Goal: Transaction & Acquisition: Purchase product/service

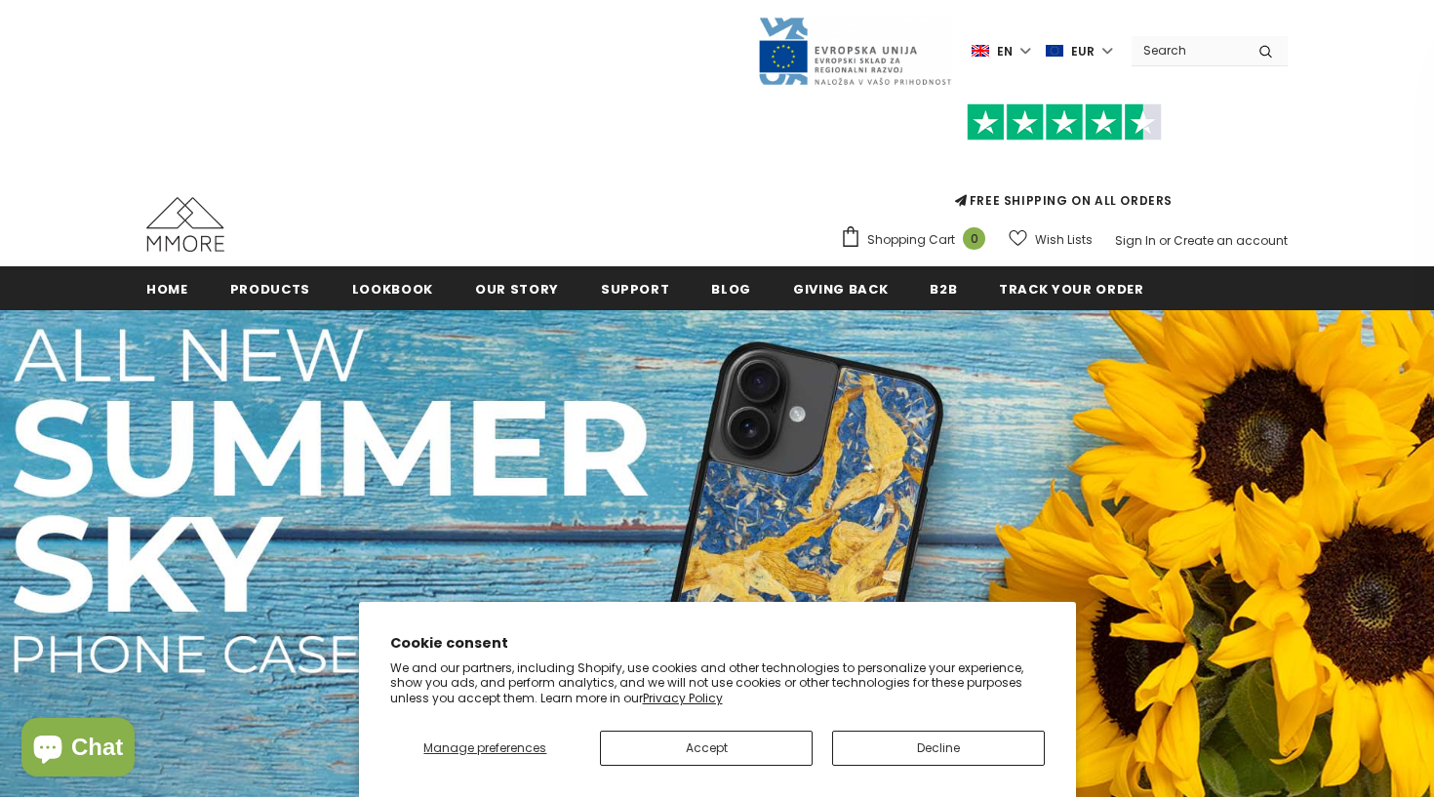
click at [871, 754] on button "Decline" at bounding box center [938, 748] width 213 height 35
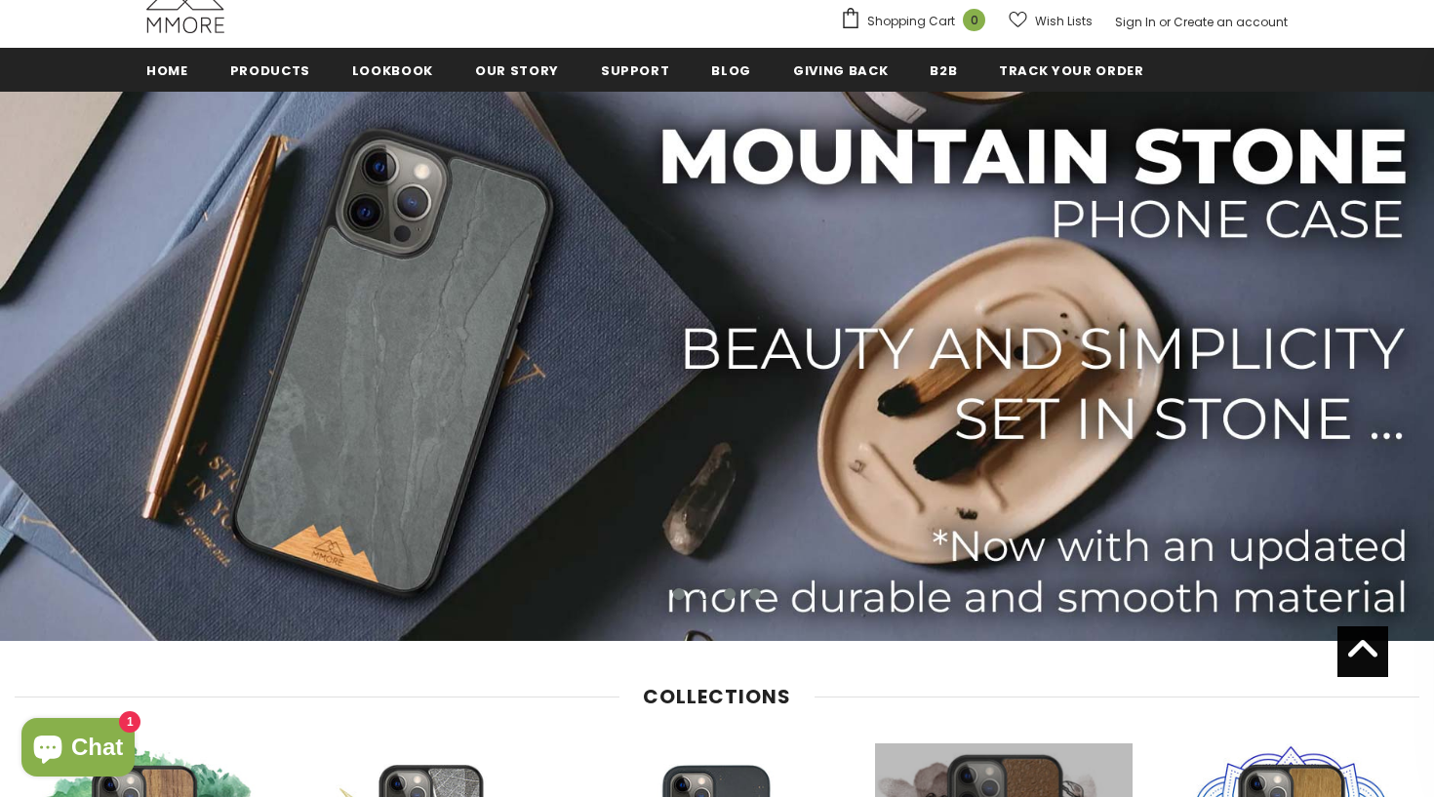
scroll to position [200, 0]
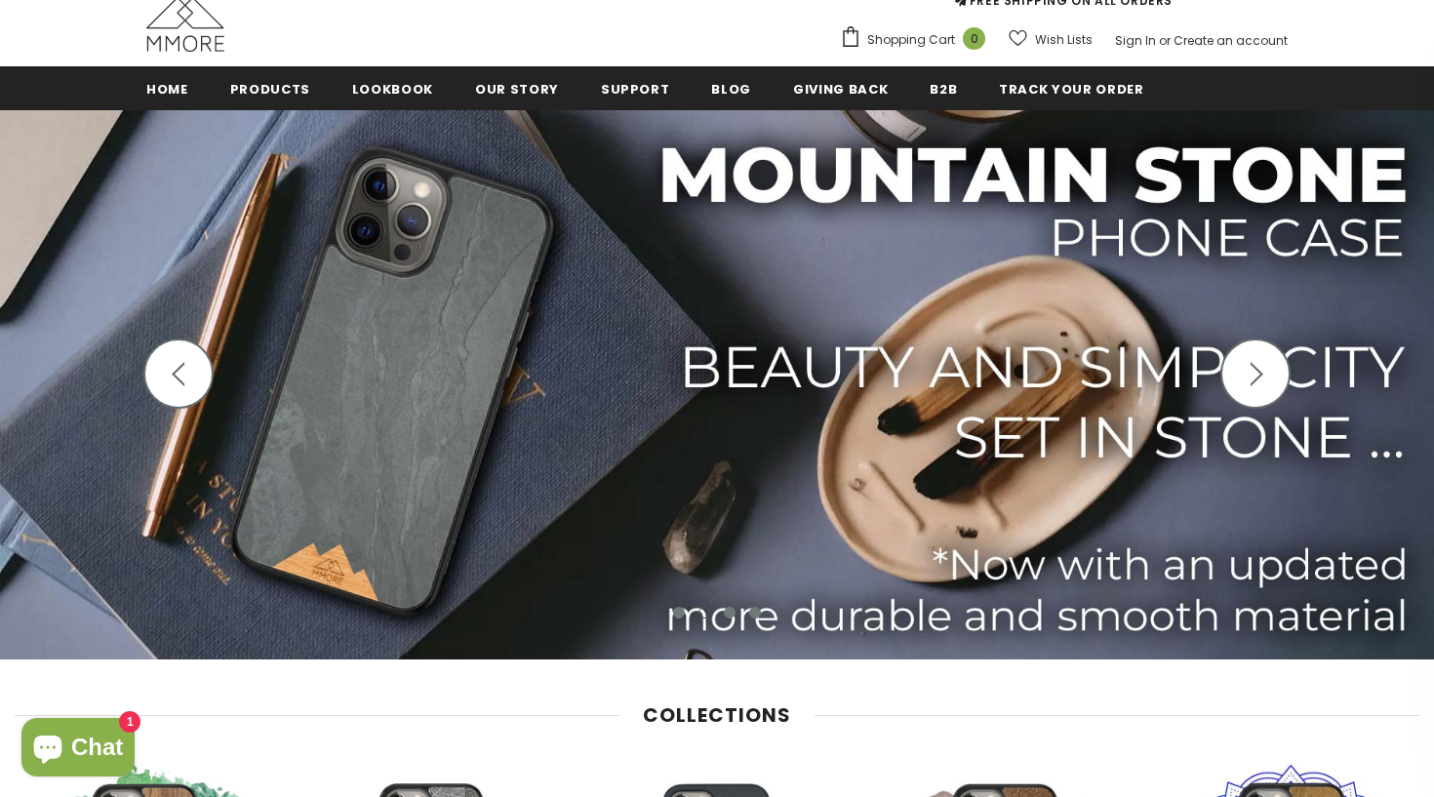
click at [1266, 385] on icon "button" at bounding box center [1257, 374] width 24 height 24
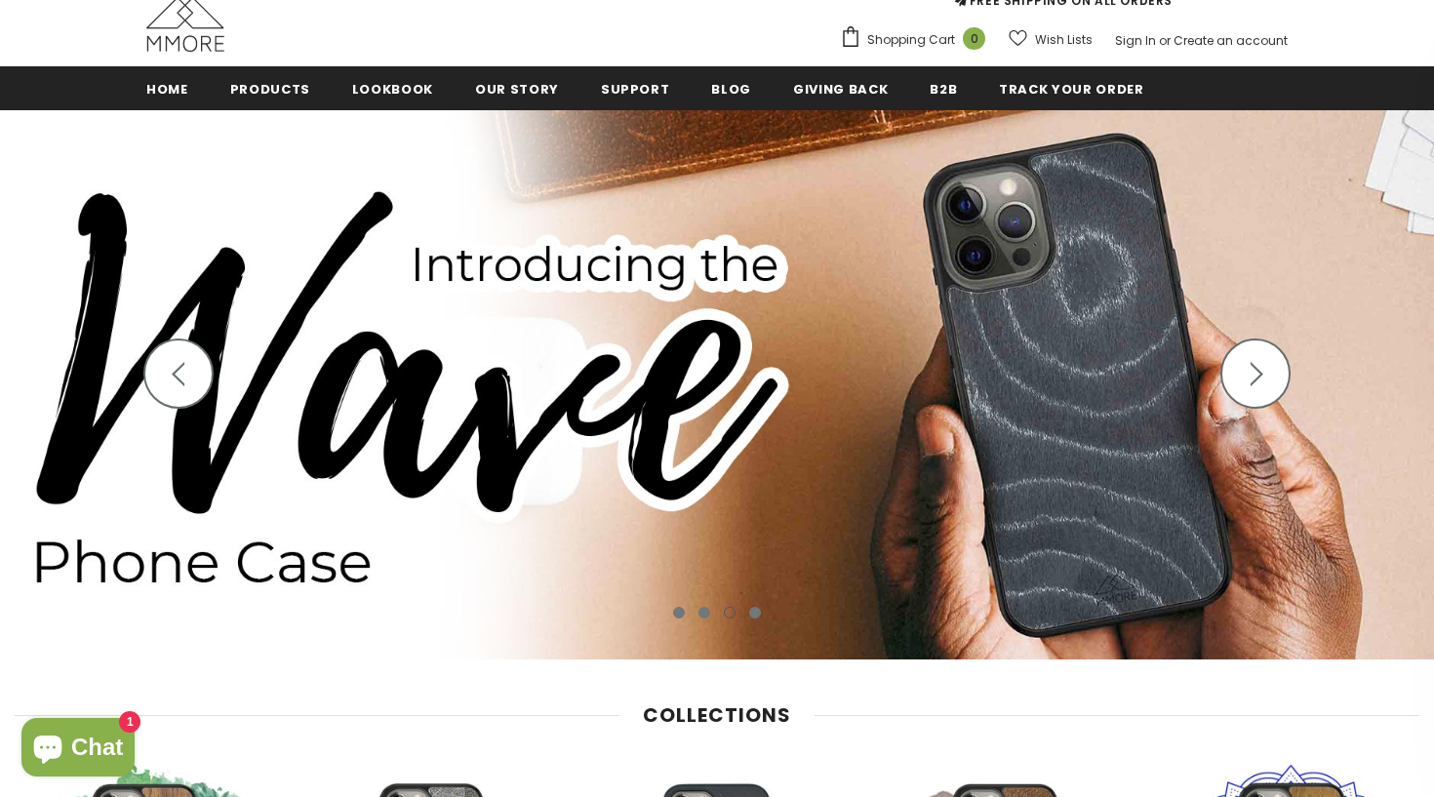
click at [1266, 385] on icon "button" at bounding box center [1257, 374] width 24 height 24
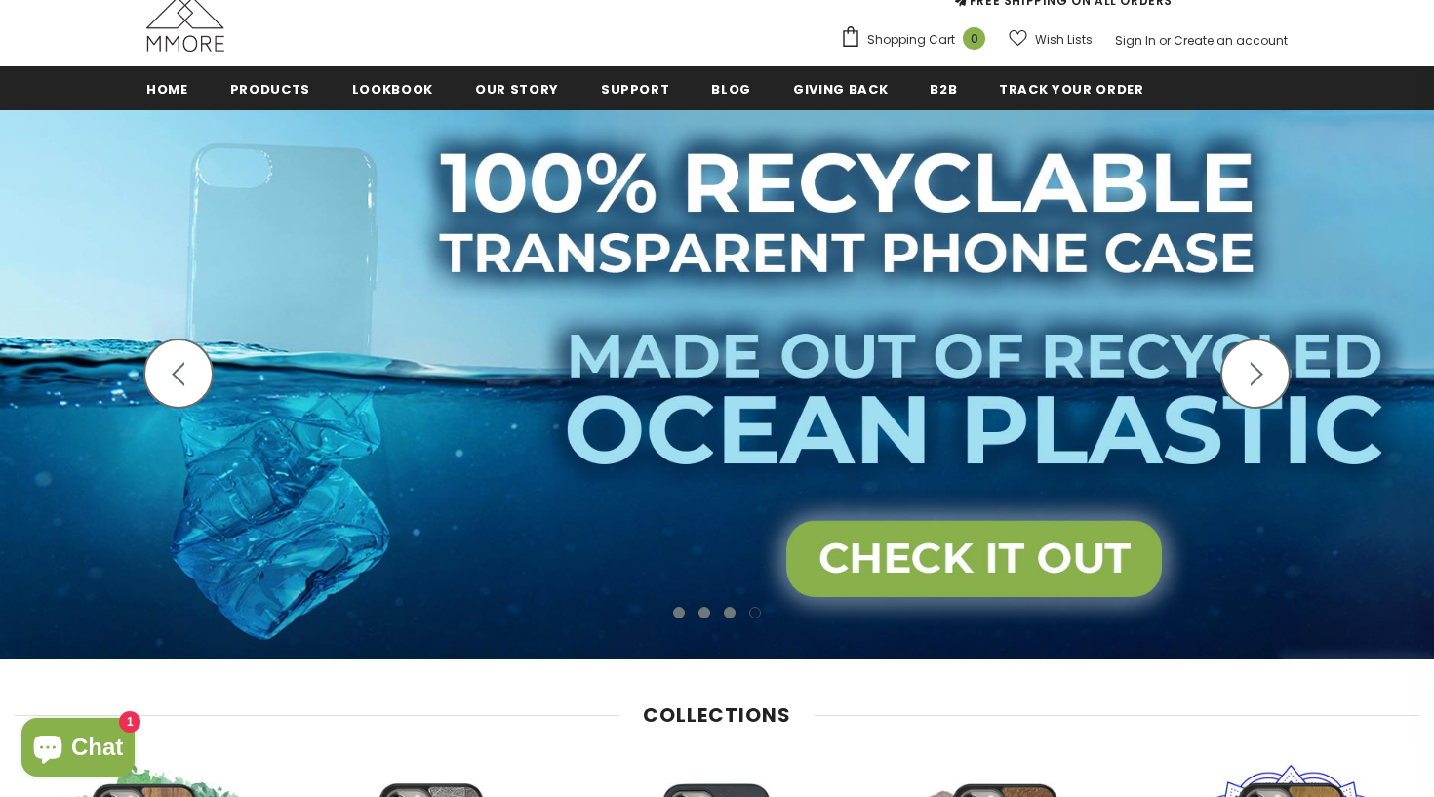
click at [1266, 385] on icon "button" at bounding box center [1257, 374] width 24 height 24
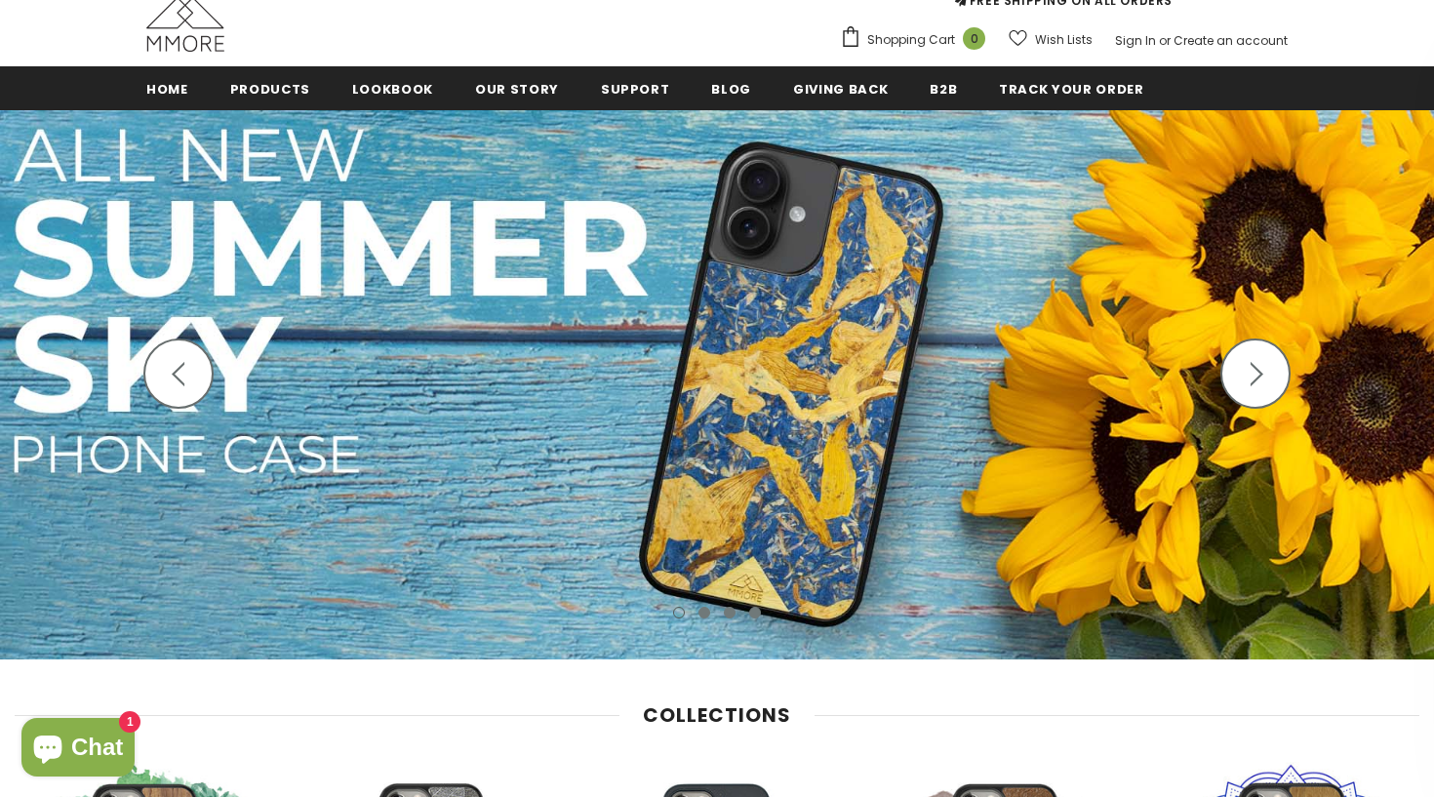
click at [1258, 385] on icon "button" at bounding box center [1257, 374] width 24 height 24
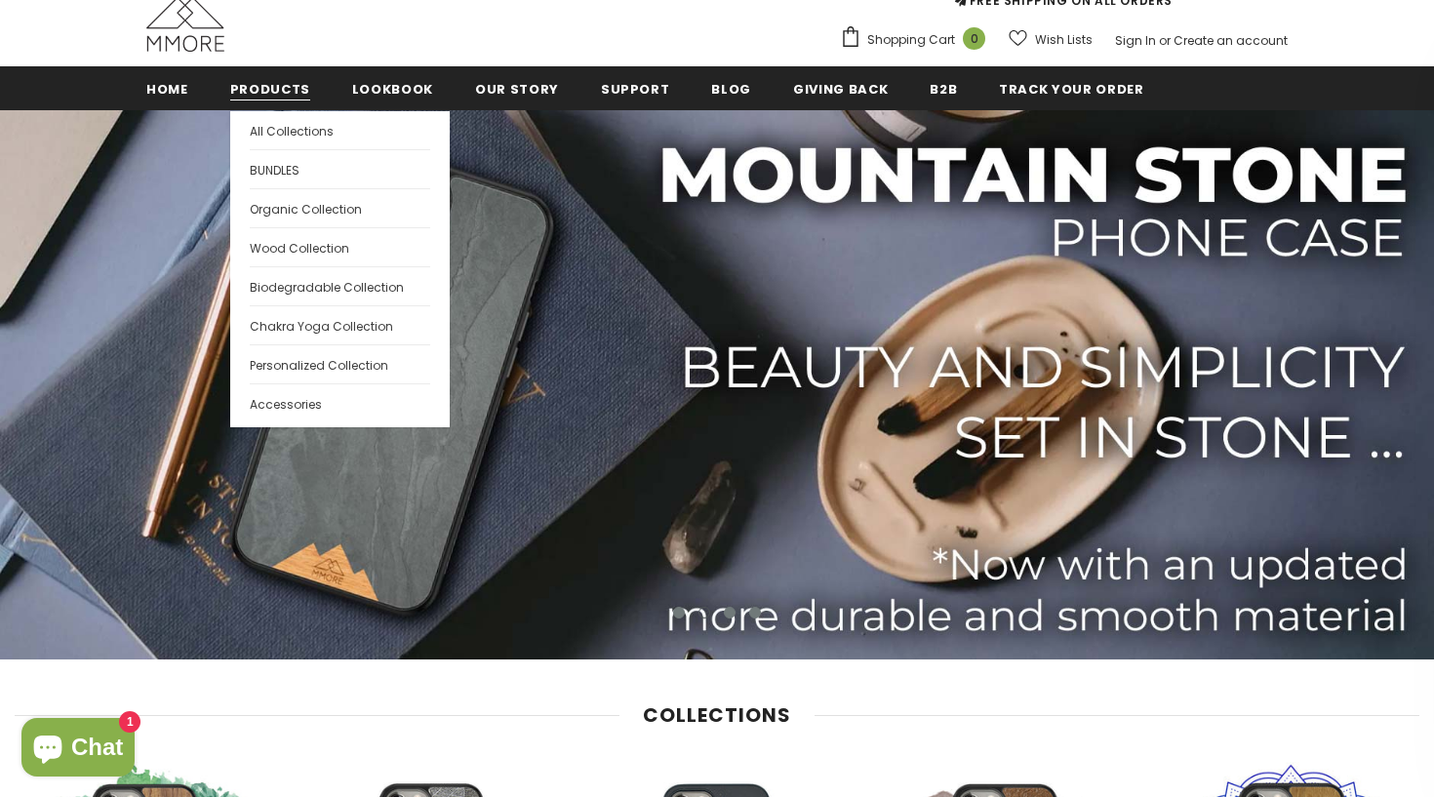
click at [262, 88] on span "Products" at bounding box center [270, 89] width 80 height 19
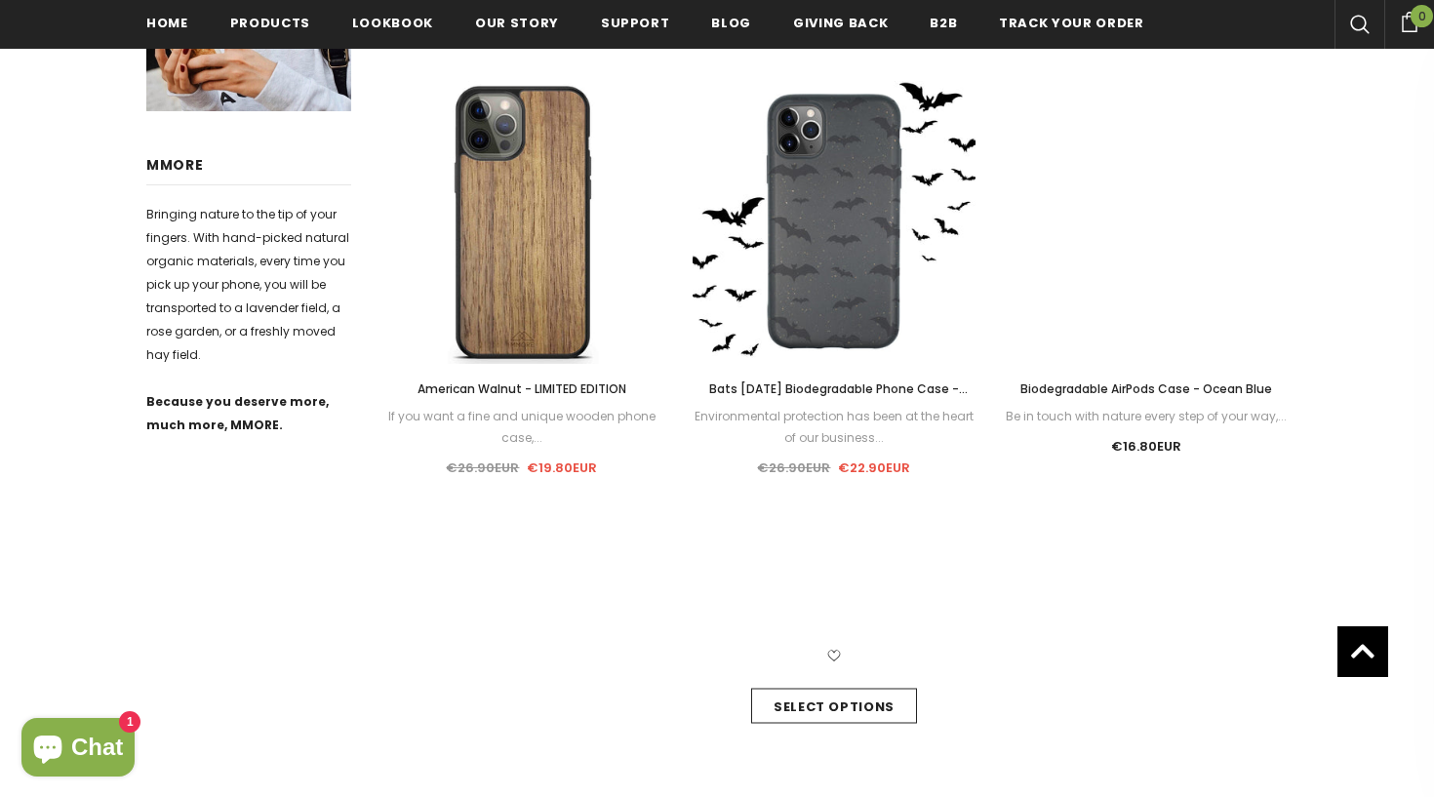
scroll to position [902, 0]
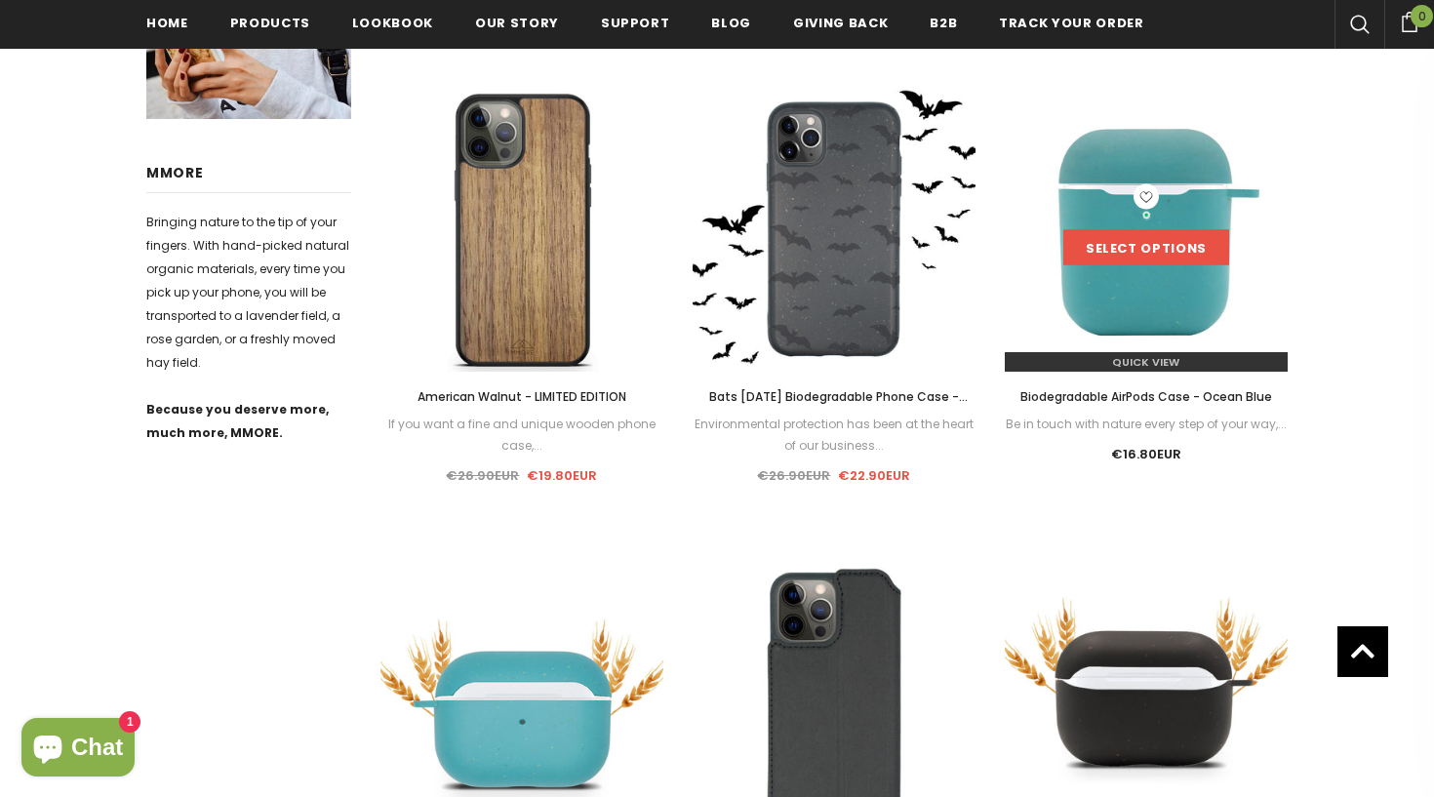
click at [1148, 257] on link "Select options" at bounding box center [1147, 247] width 166 height 35
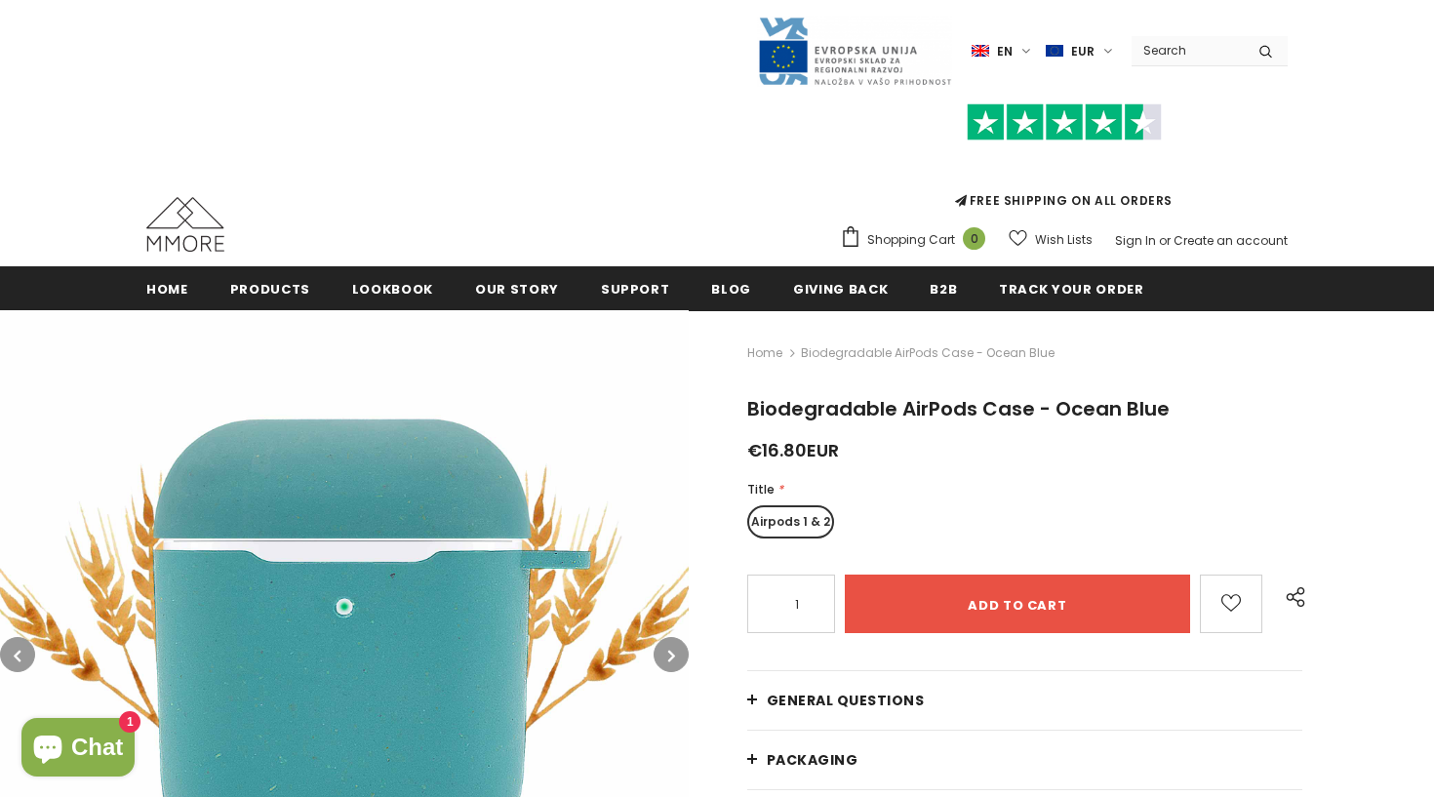
click at [663, 654] on button "button" at bounding box center [671, 654] width 35 height 35
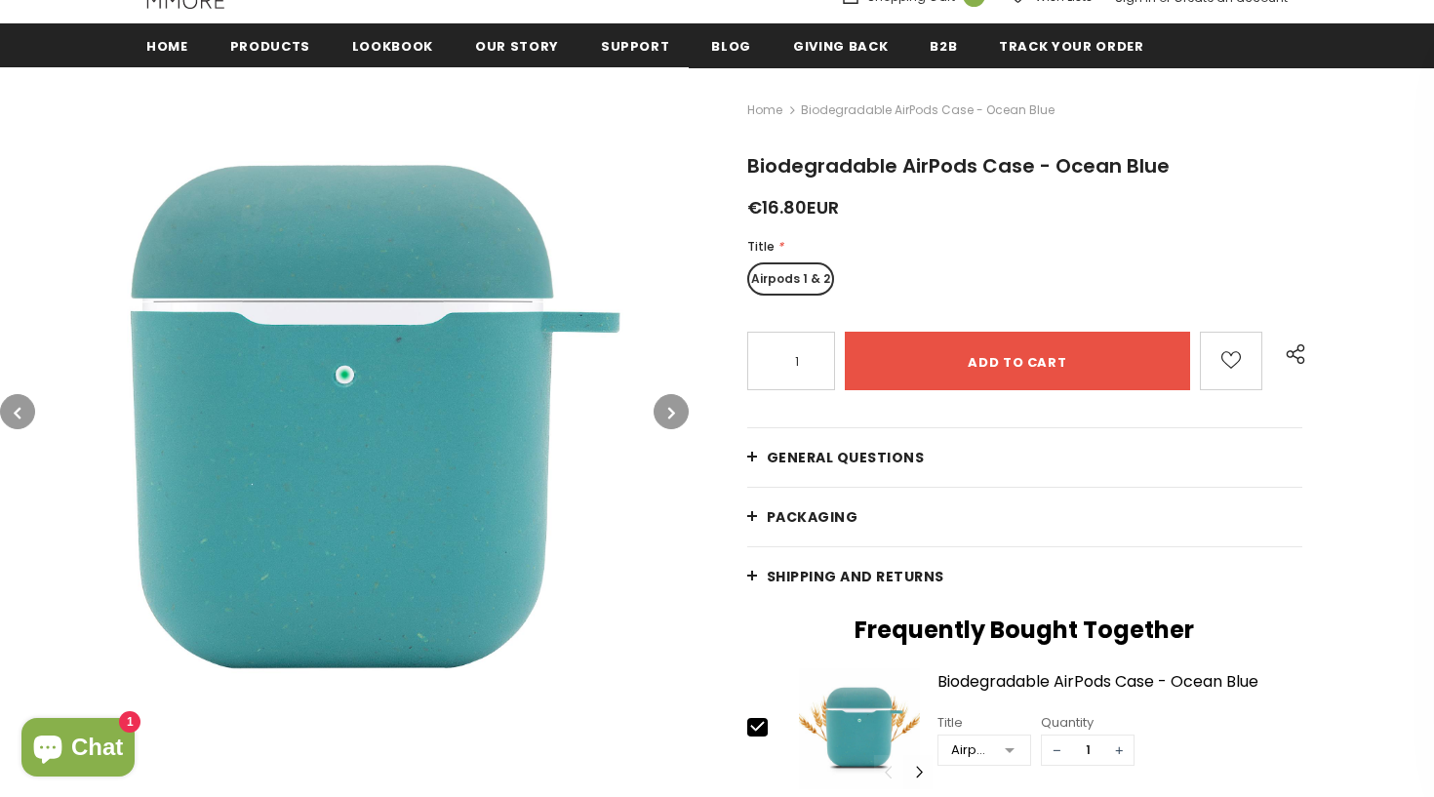
scroll to position [253, 0]
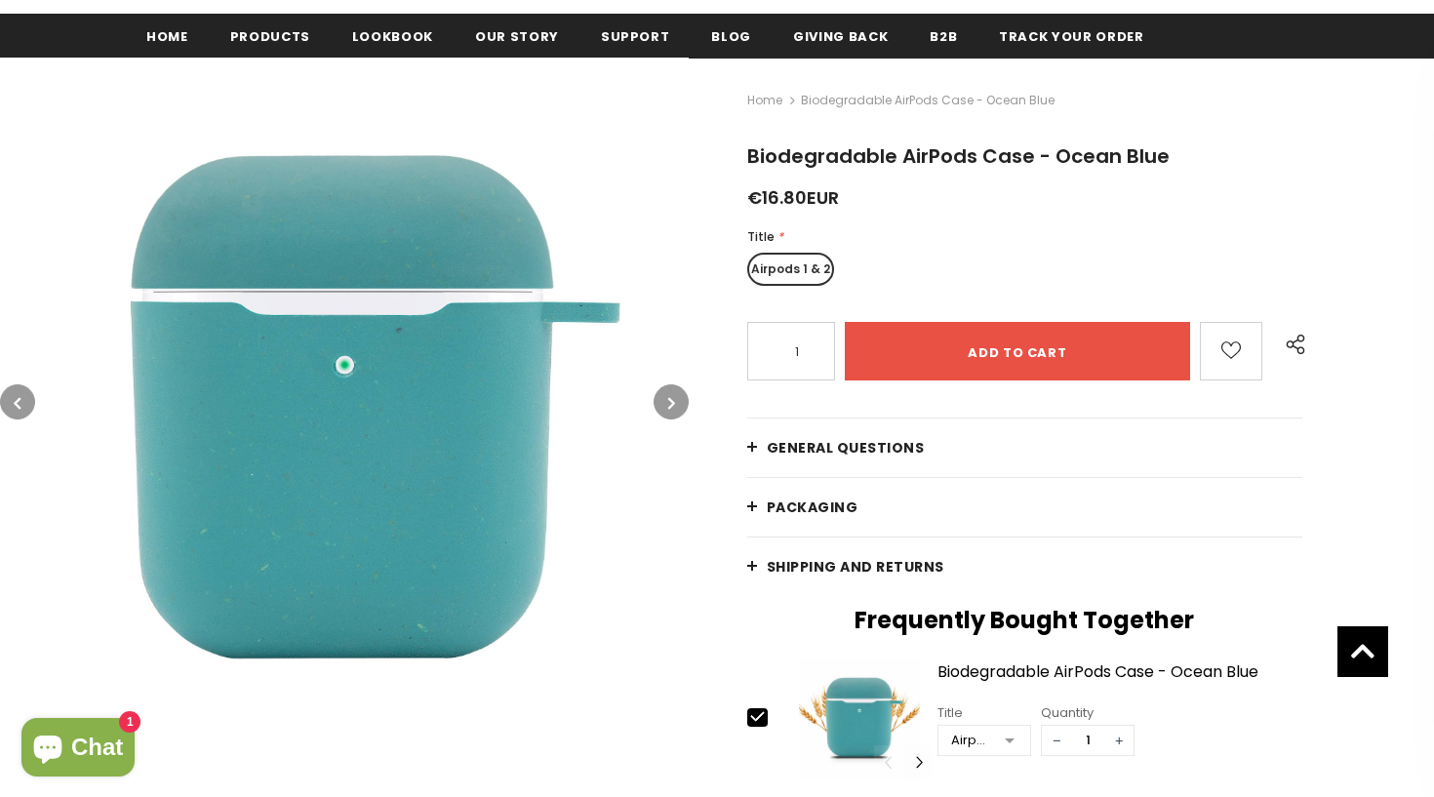
click at [674, 409] on icon "button" at bounding box center [671, 403] width 7 height 20
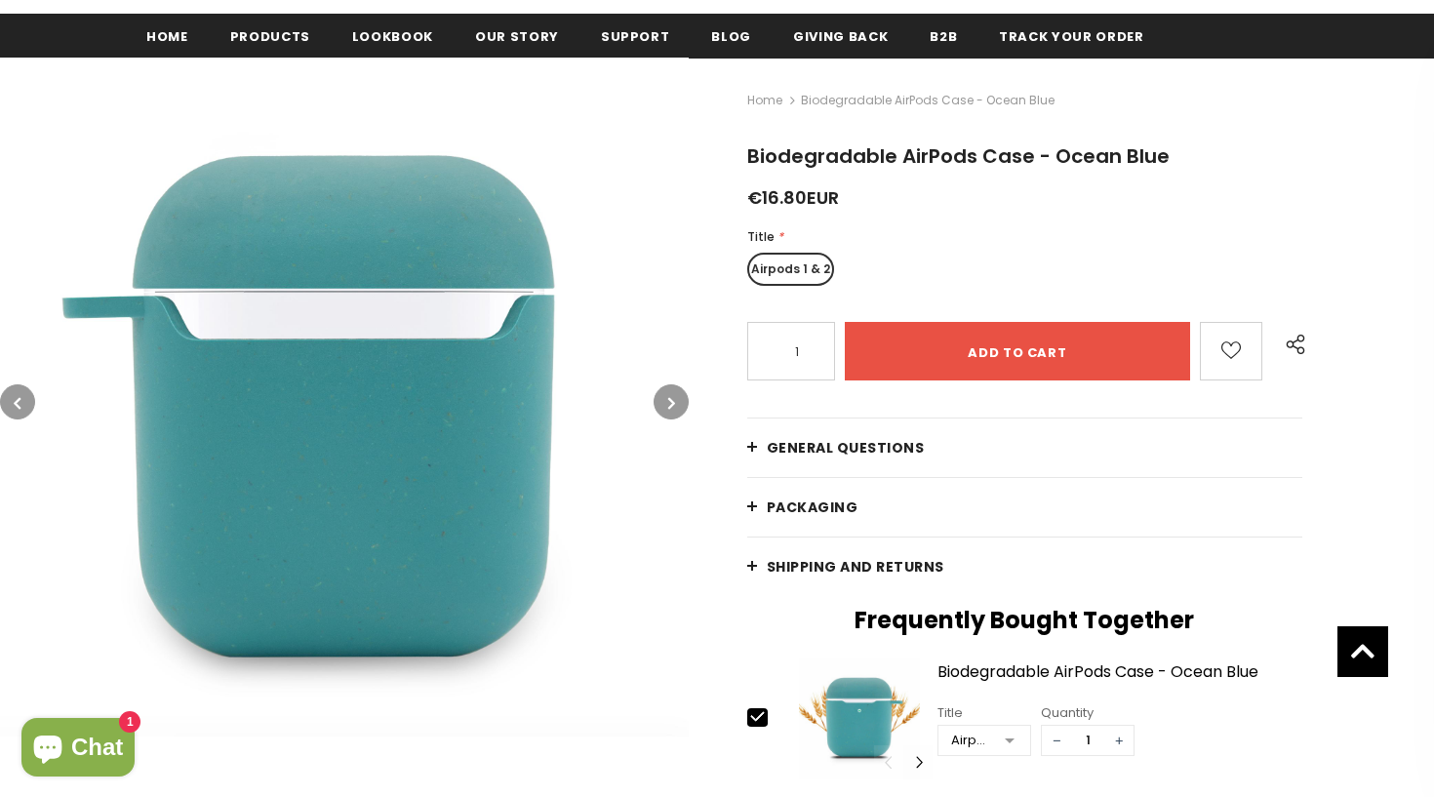
click at [674, 409] on icon "button" at bounding box center [671, 403] width 7 height 20
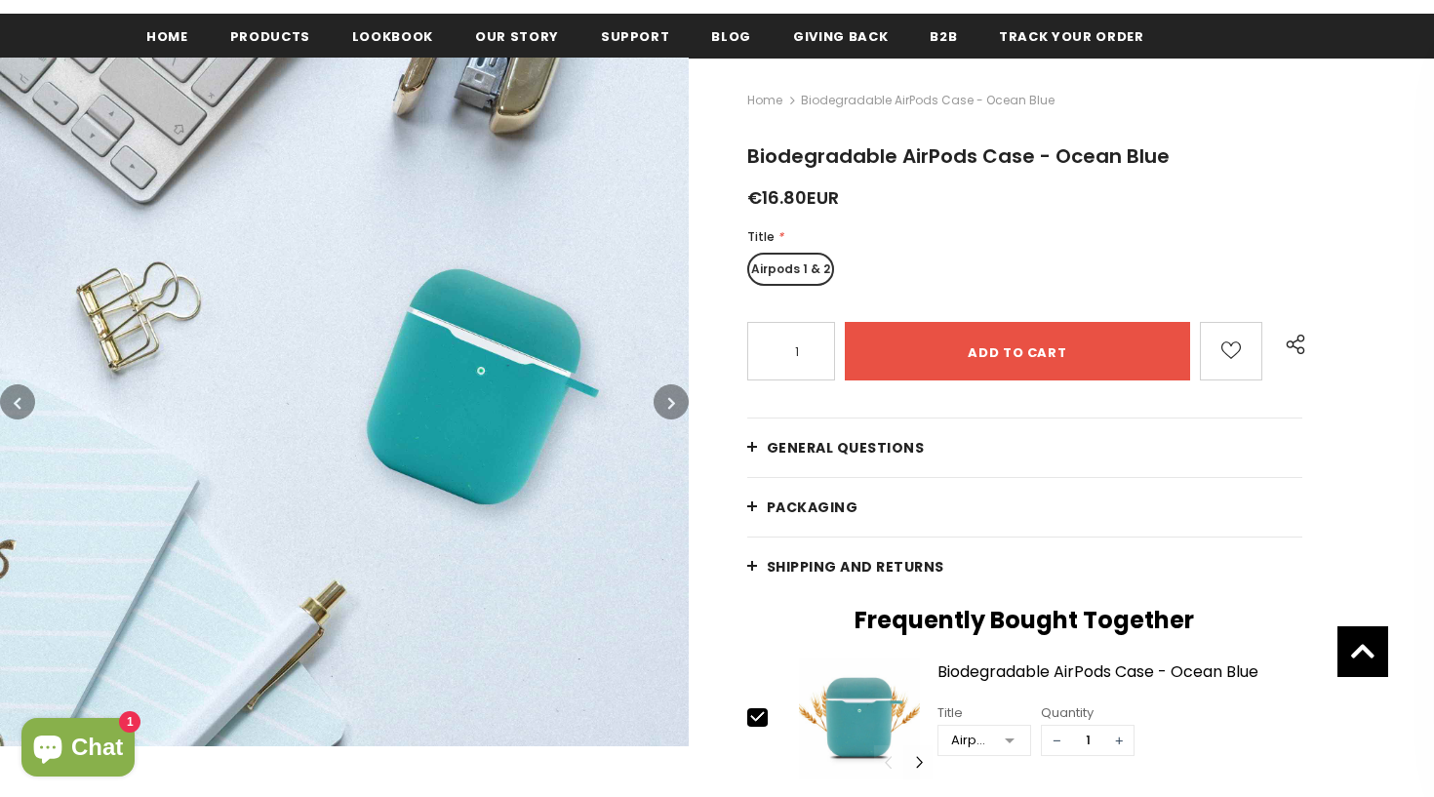
click at [674, 409] on icon "button" at bounding box center [671, 403] width 7 height 20
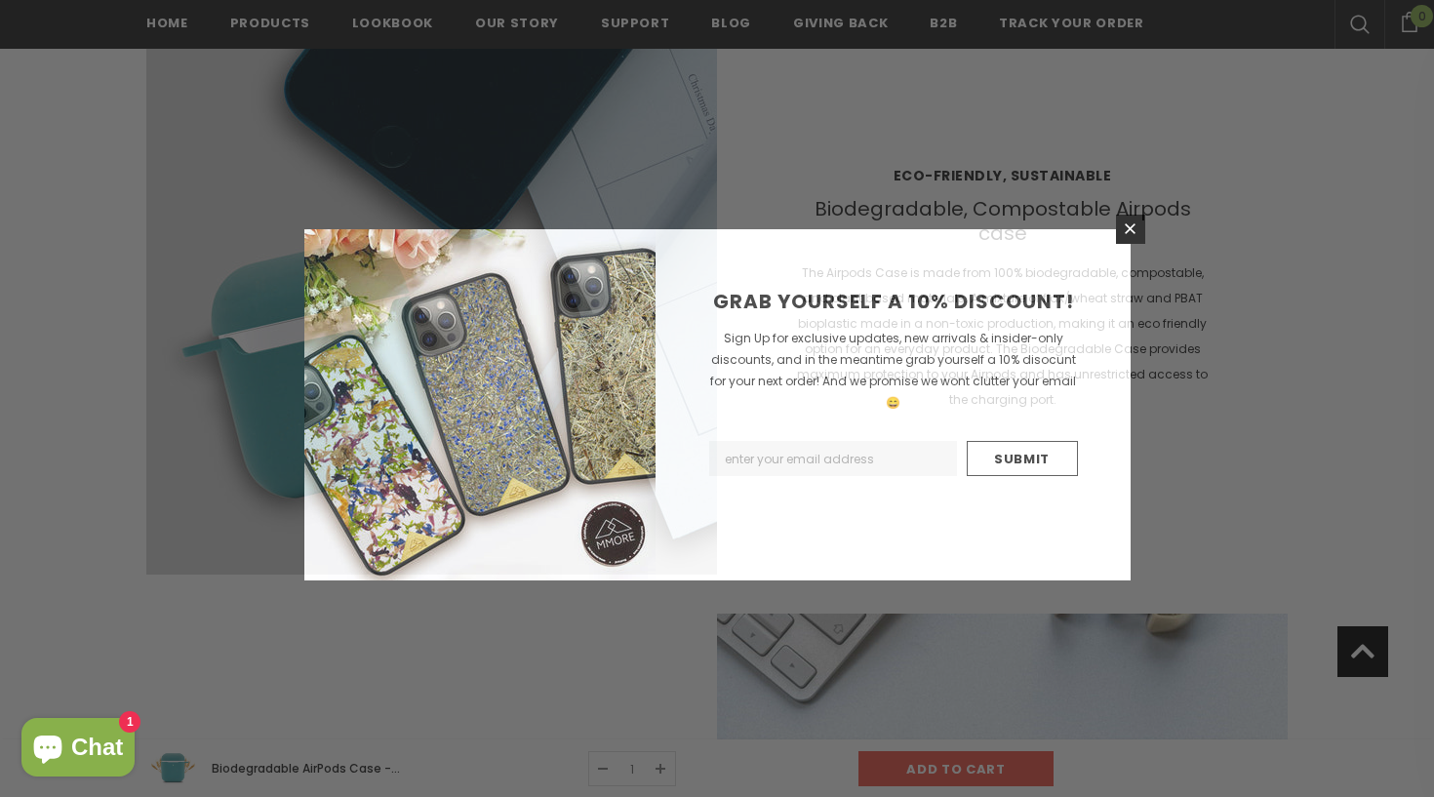
scroll to position [2134, 0]
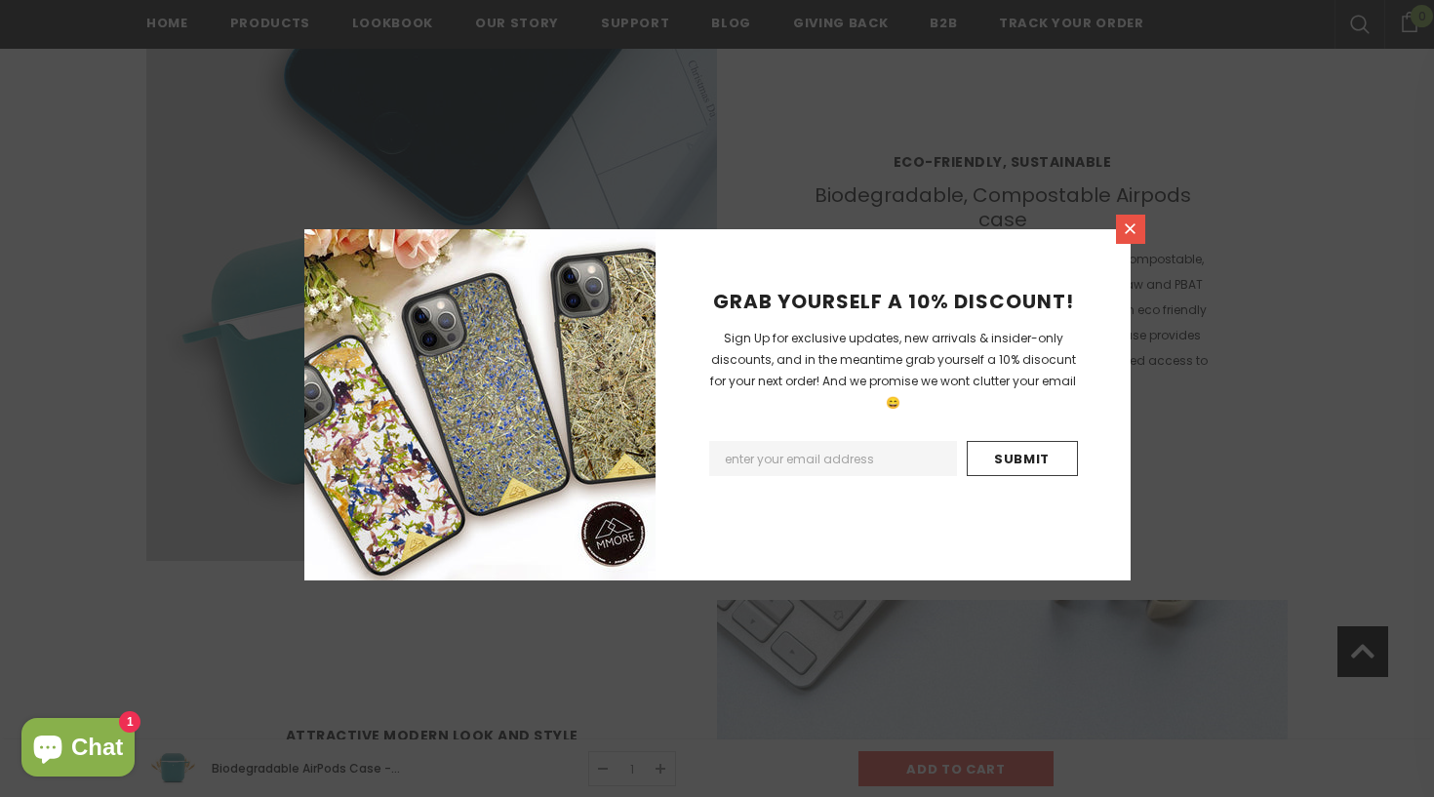
click at [1138, 236] on icon at bounding box center [1130, 229] width 17 height 17
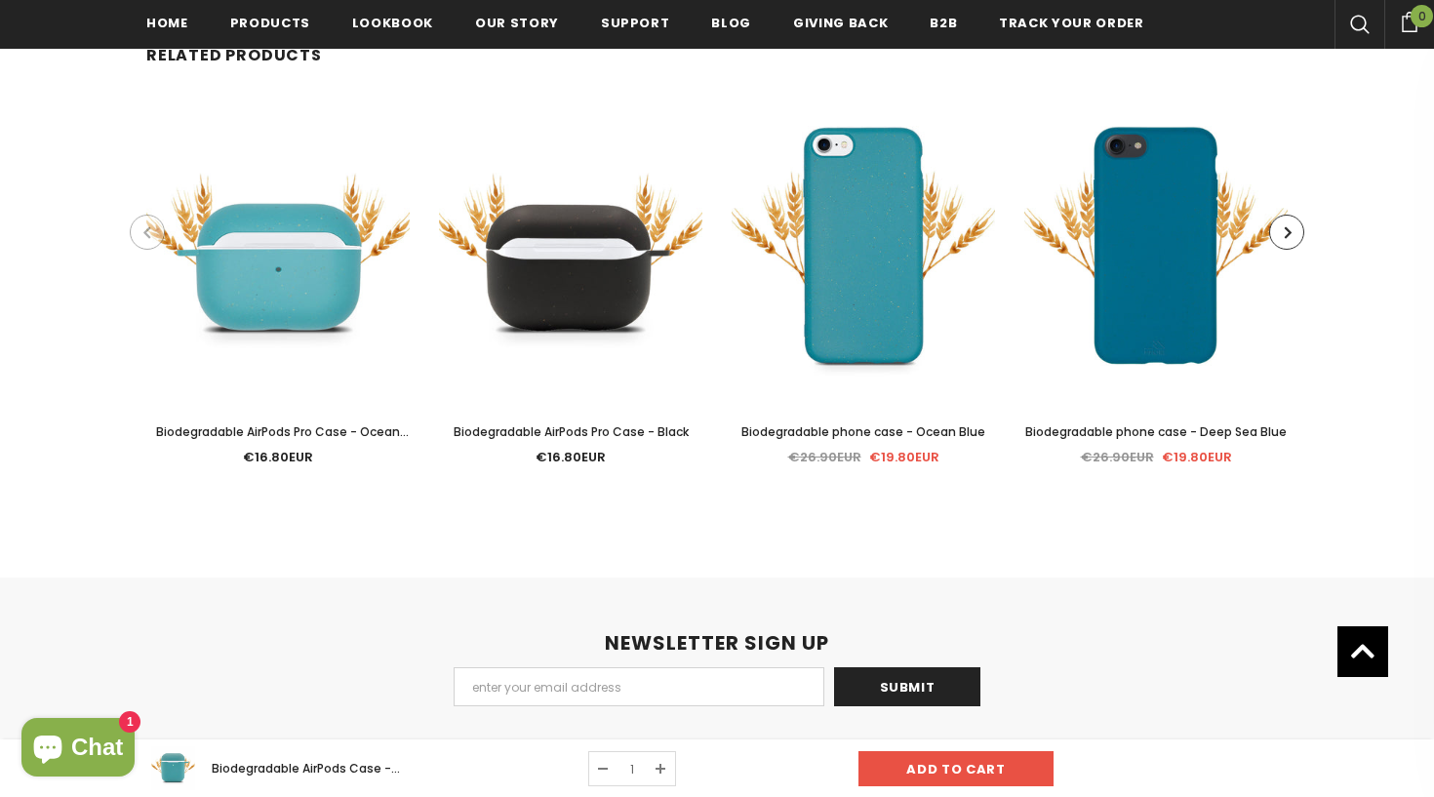
scroll to position [3812, 0]
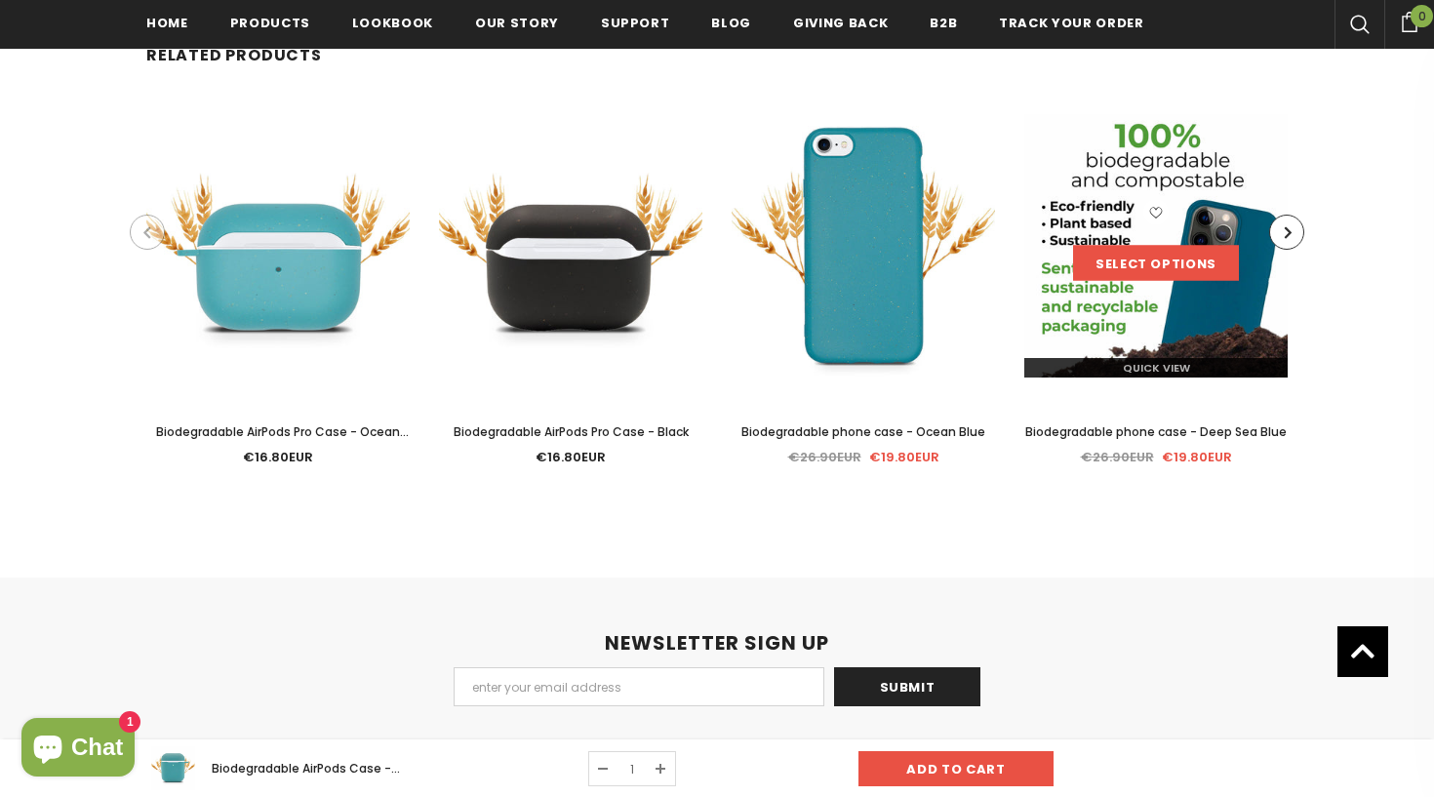
click at [1126, 269] on link "Select options" at bounding box center [1156, 262] width 166 height 35
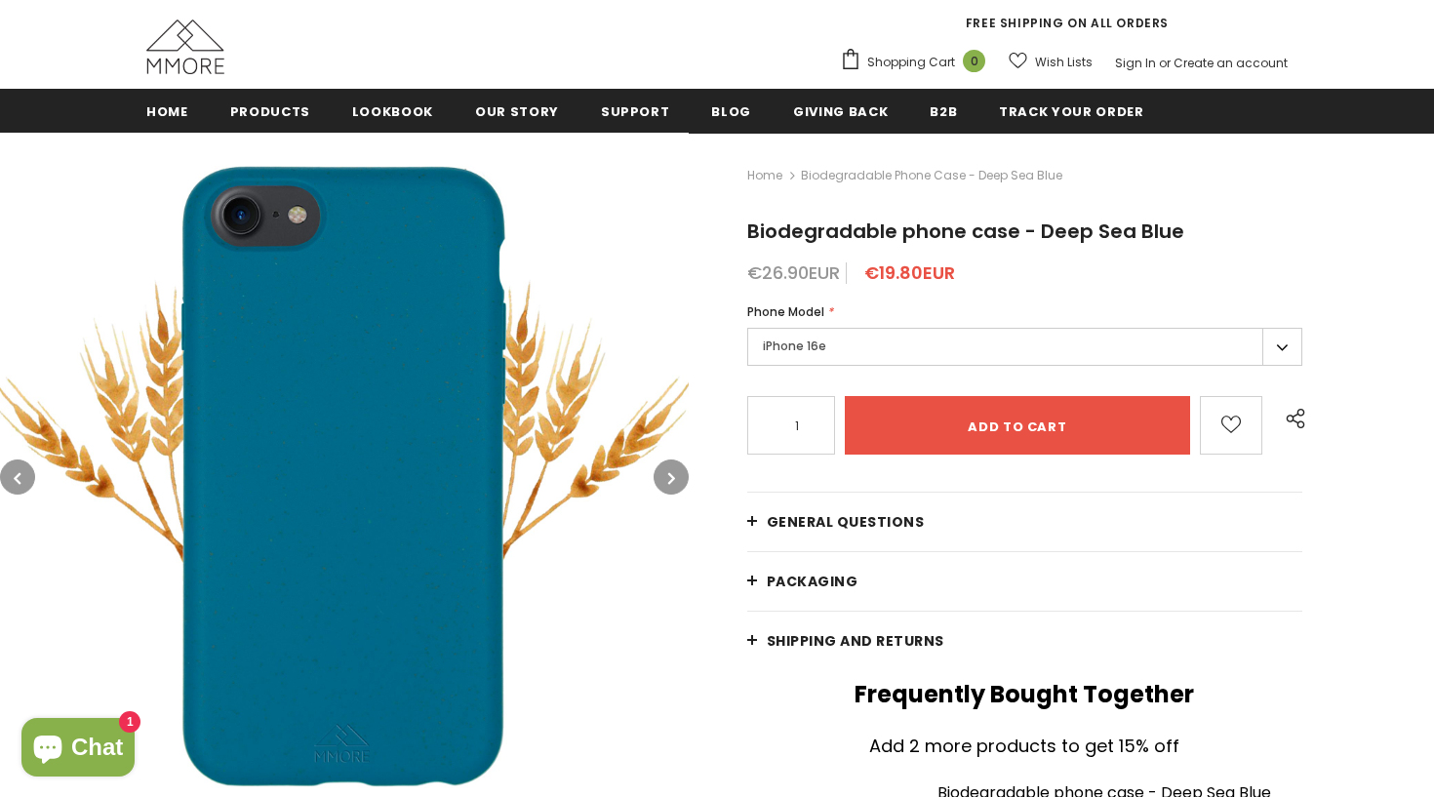
scroll to position [193, 0]
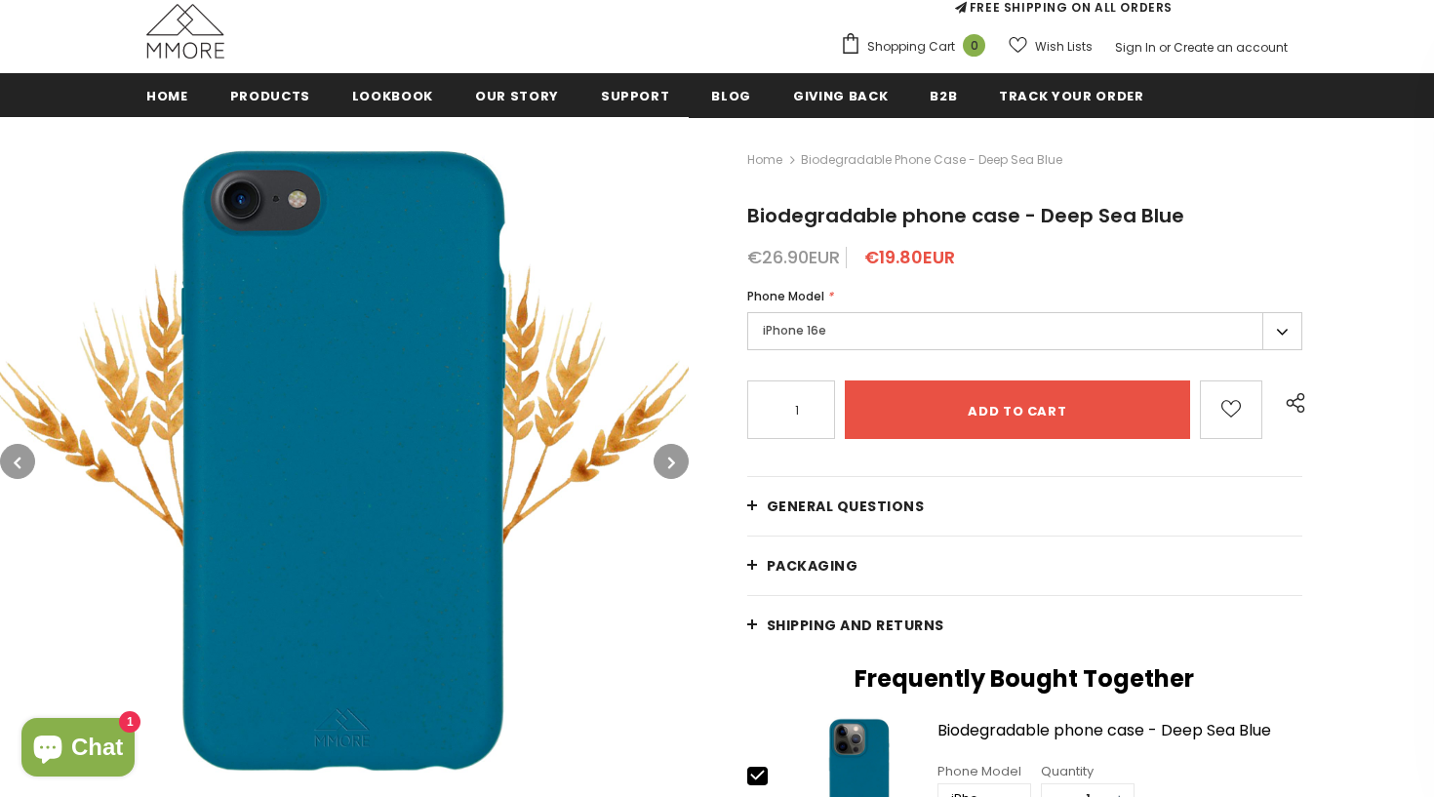
click at [684, 437] on img at bounding box center [344, 461] width 689 height 689
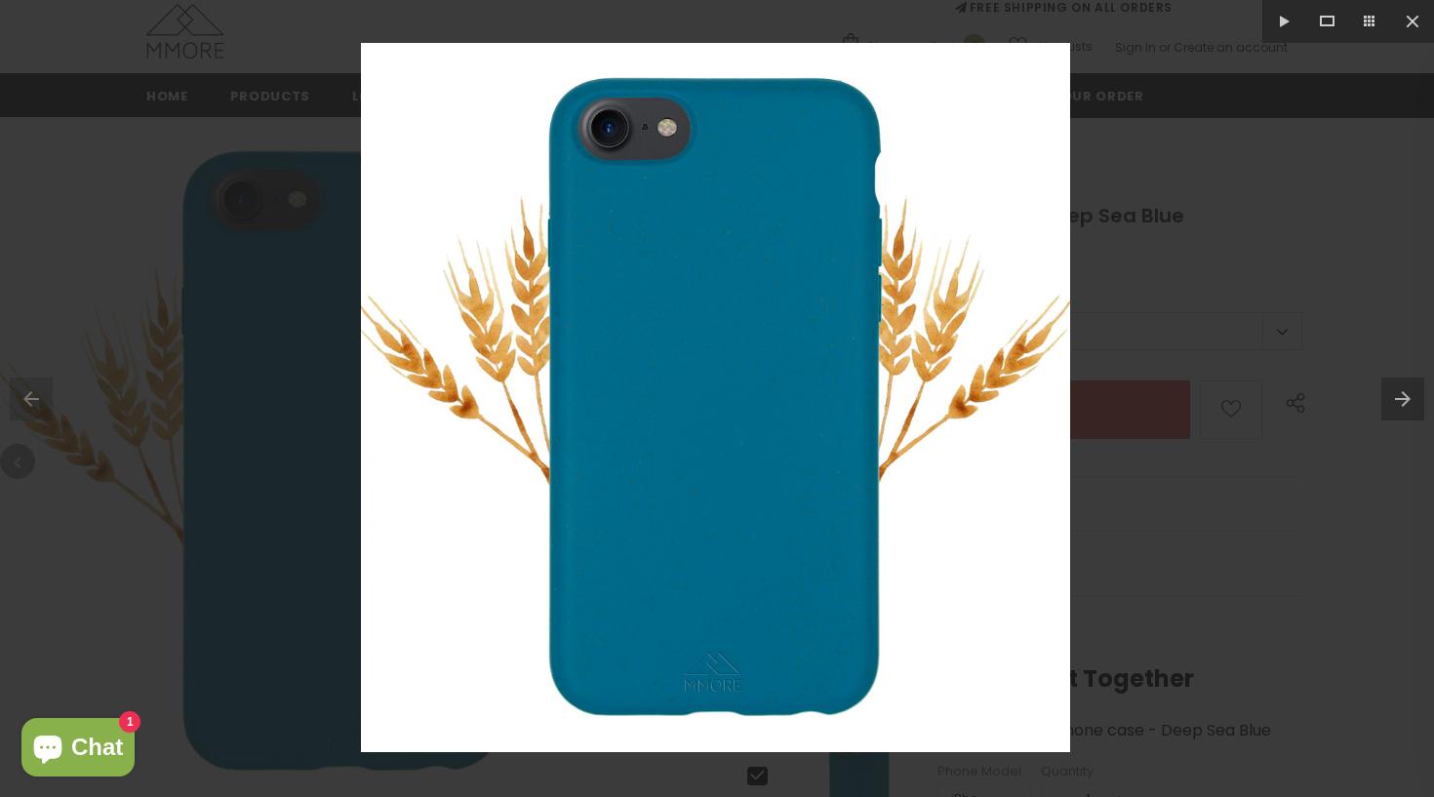
click at [678, 437] on img at bounding box center [715, 397] width 709 height 709
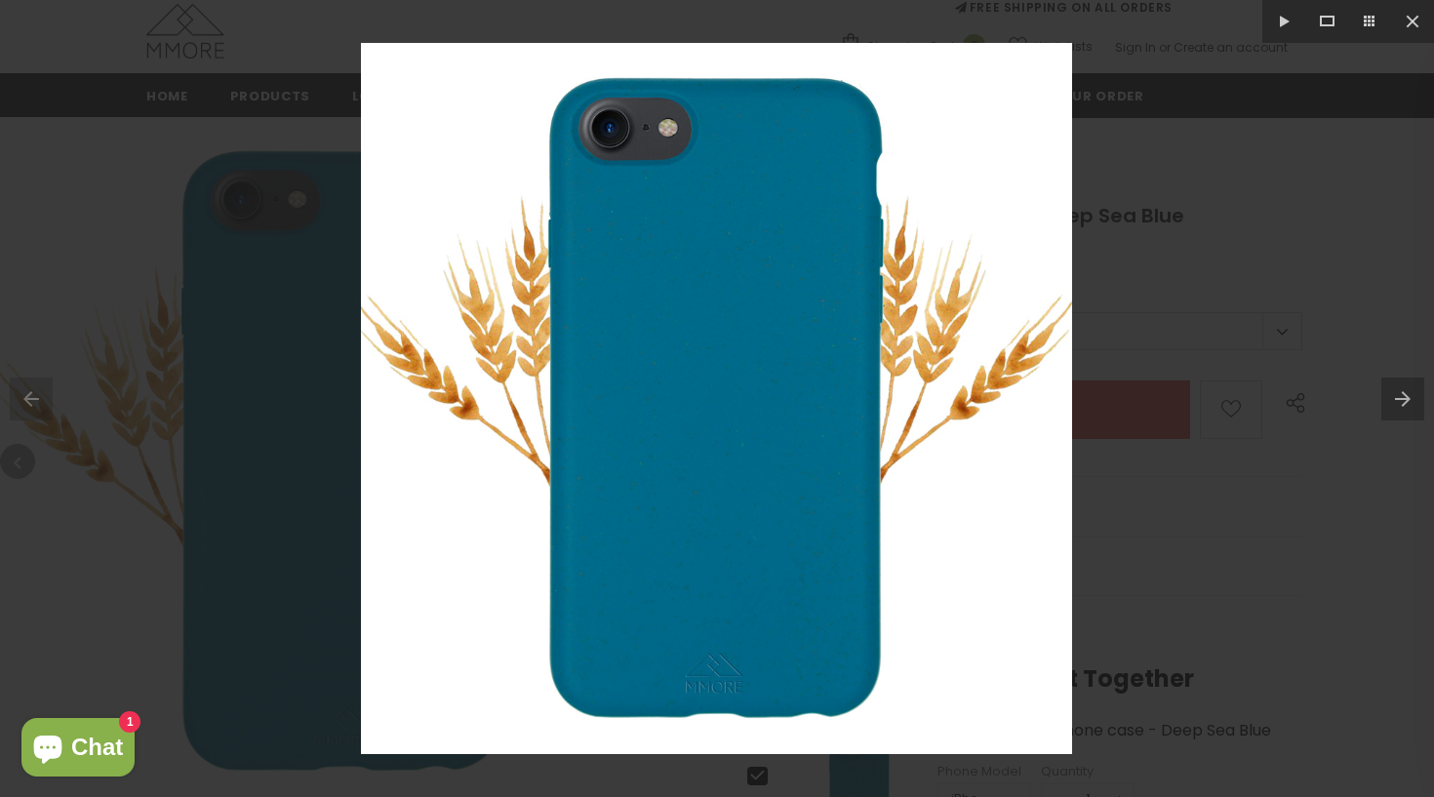
click at [1393, 413] on button at bounding box center [1408, 399] width 53 height 98
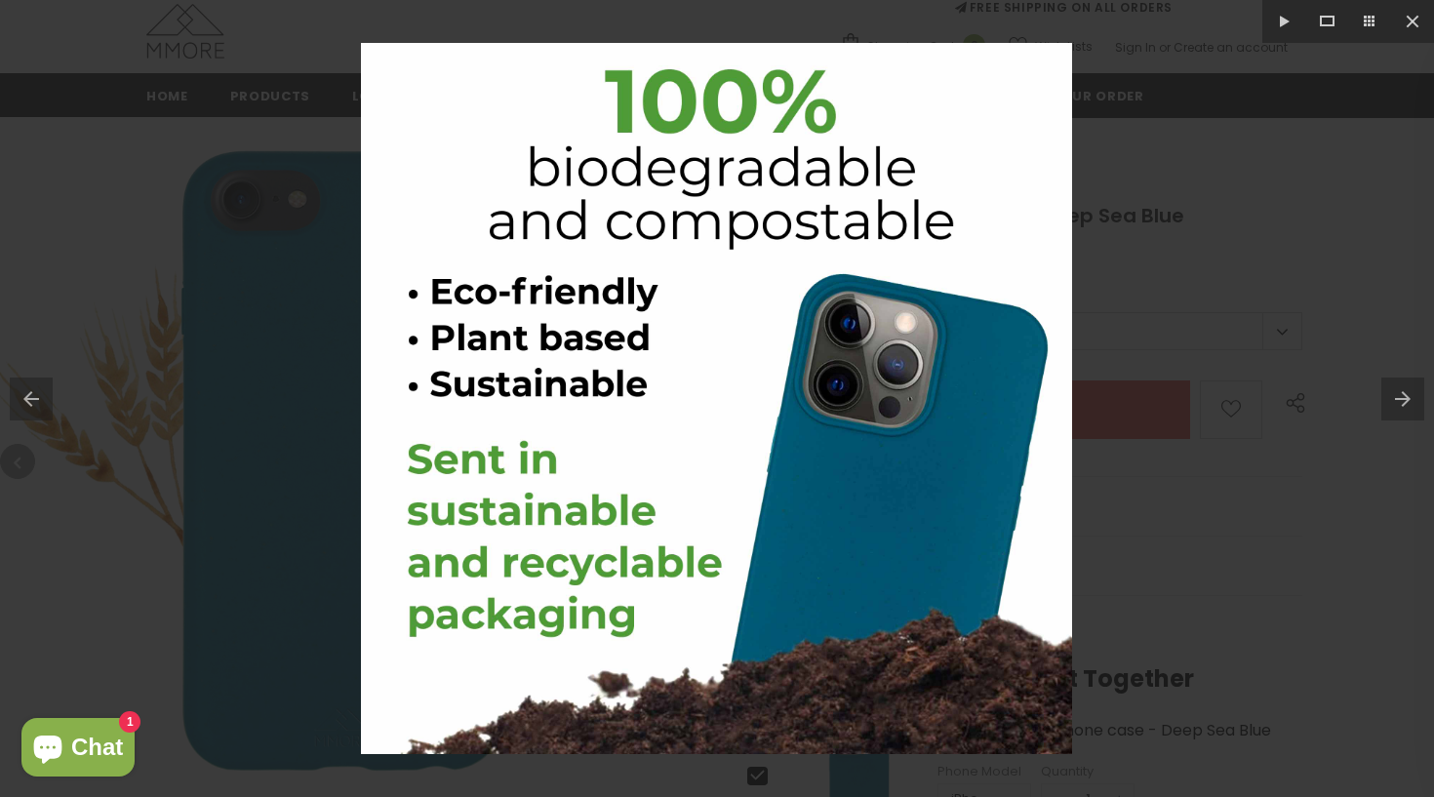
click at [1393, 412] on button at bounding box center [1408, 399] width 53 height 98
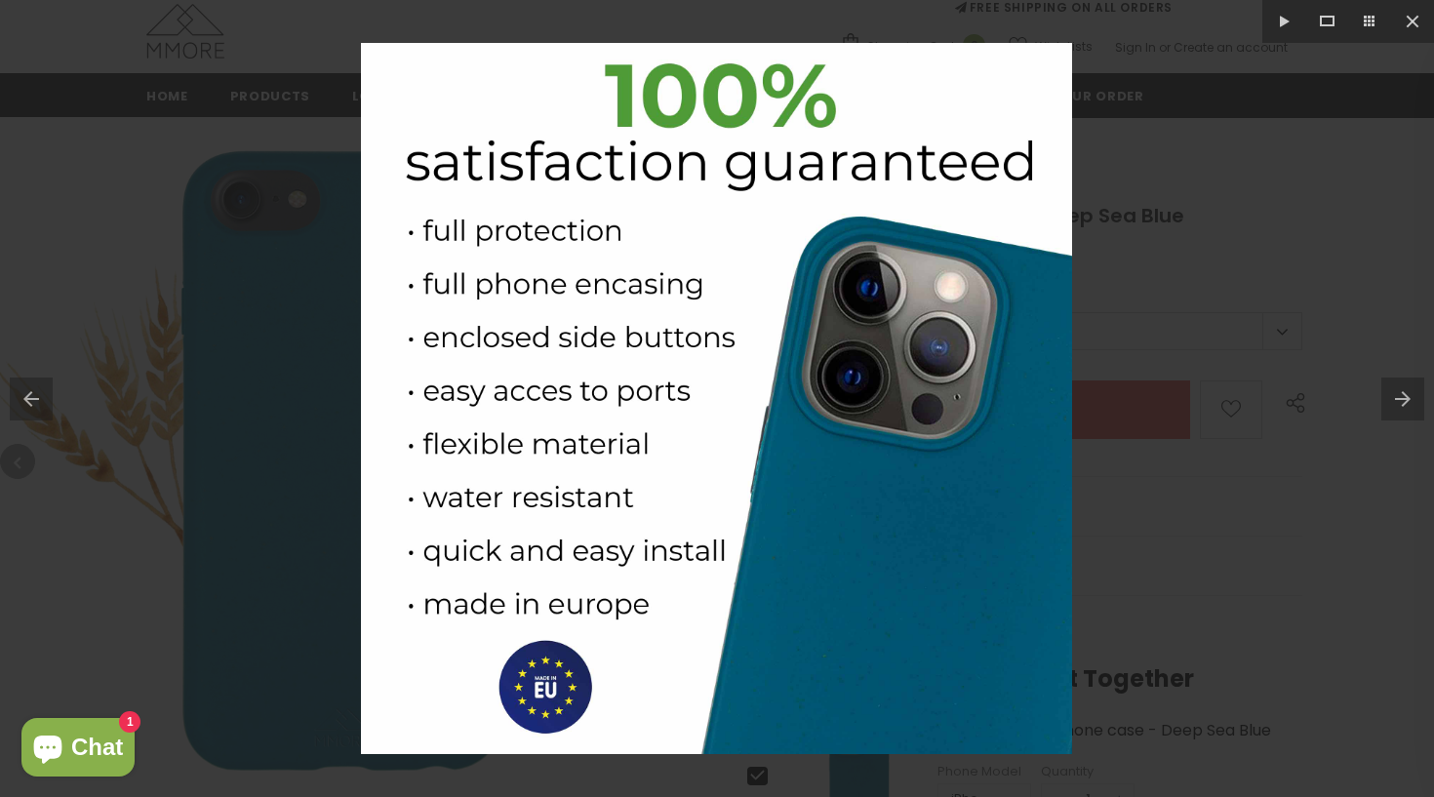
click at [1393, 412] on button at bounding box center [1408, 399] width 53 height 98
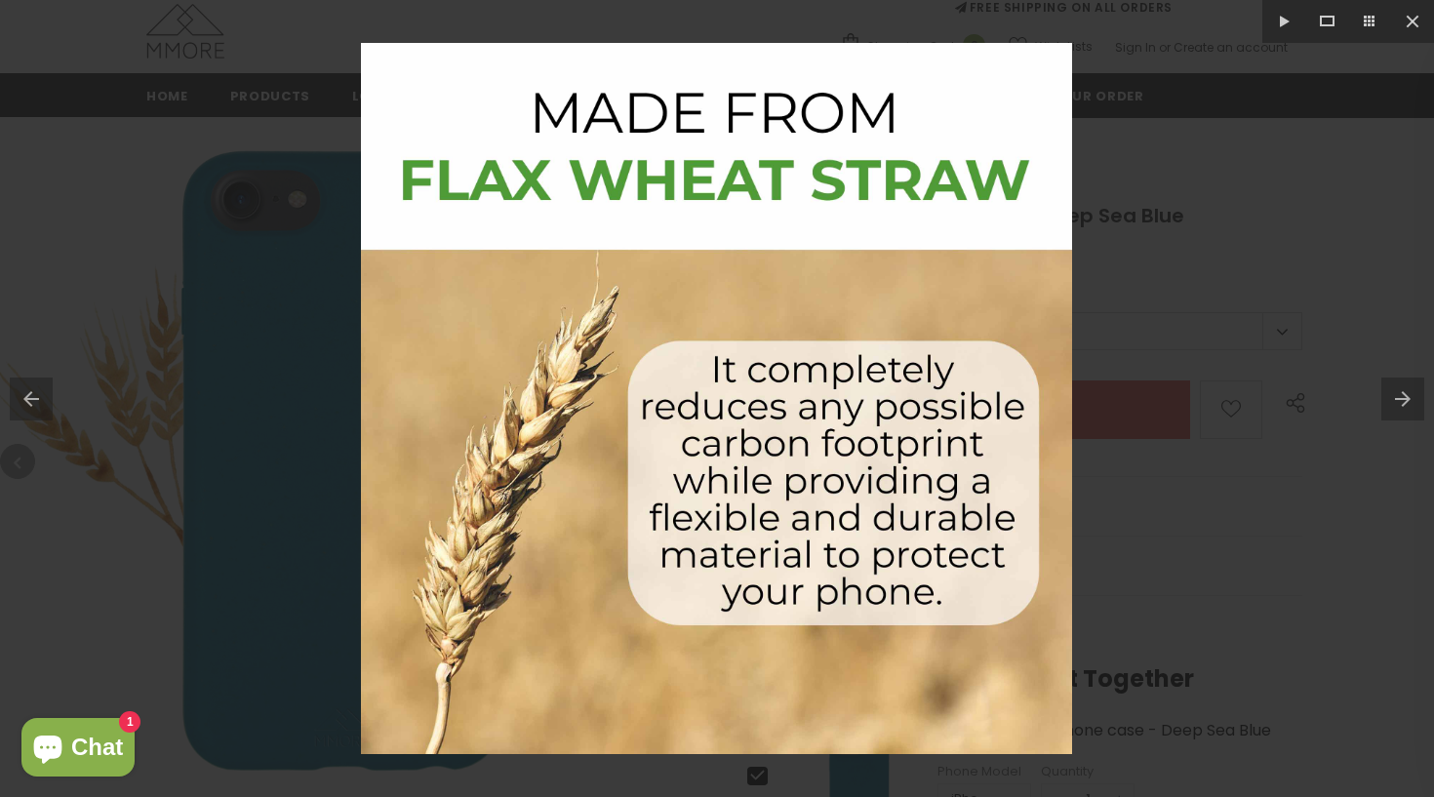
click at [1393, 412] on button at bounding box center [1408, 399] width 53 height 98
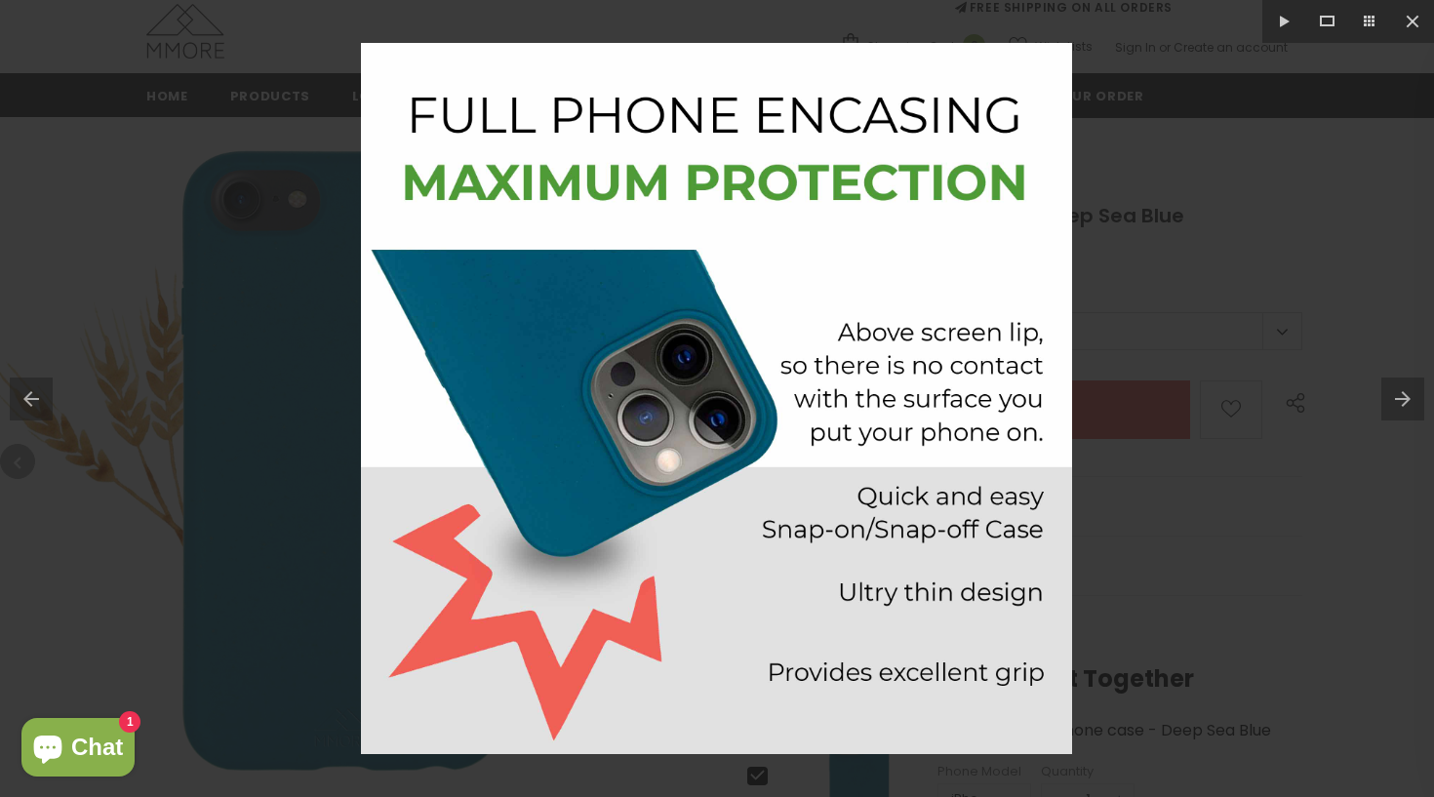
click at [1393, 412] on button at bounding box center [1408, 399] width 53 height 98
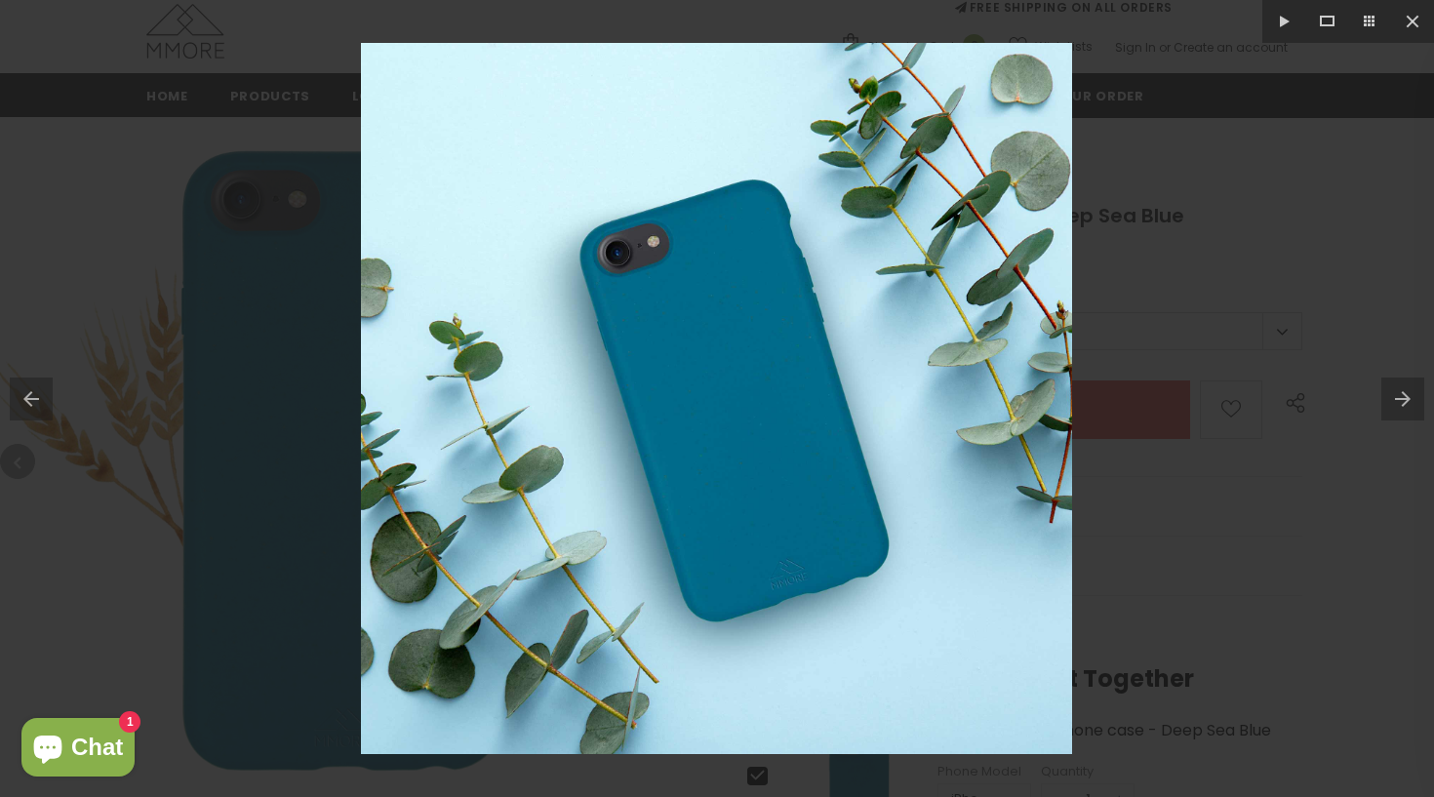
click at [1393, 412] on button at bounding box center [1408, 399] width 53 height 98
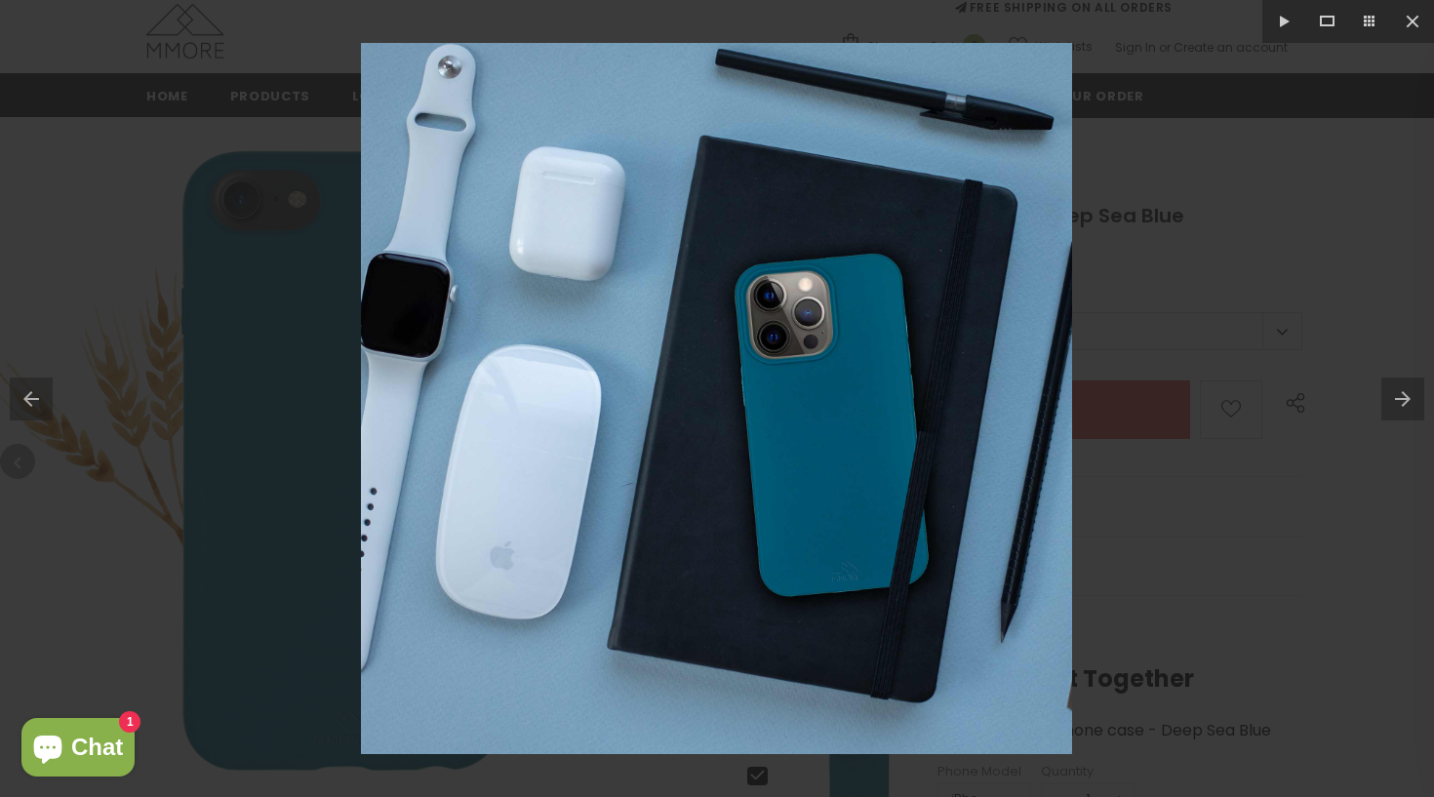
click at [1233, 376] on div at bounding box center [717, 398] width 1434 height 797
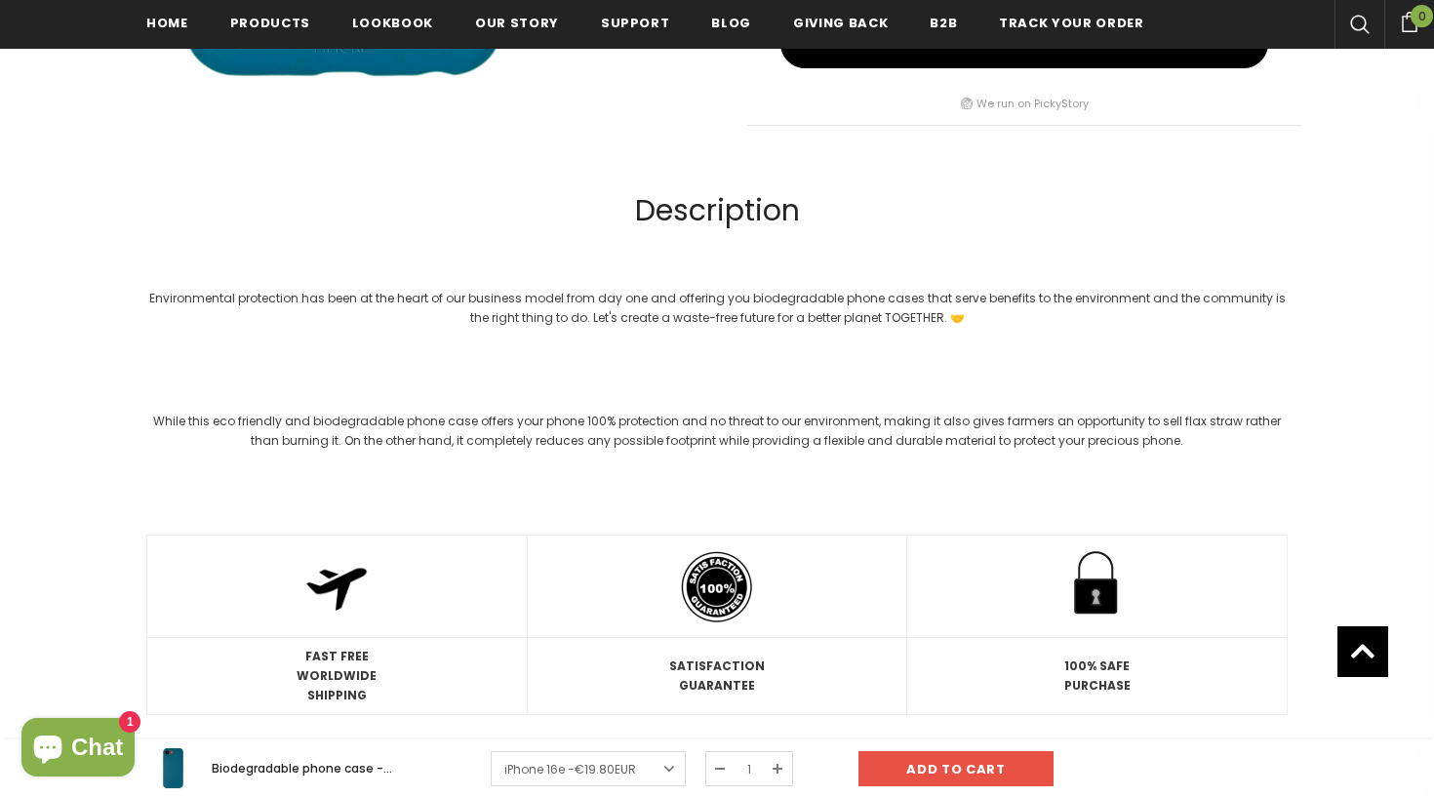
scroll to position [1408, 0]
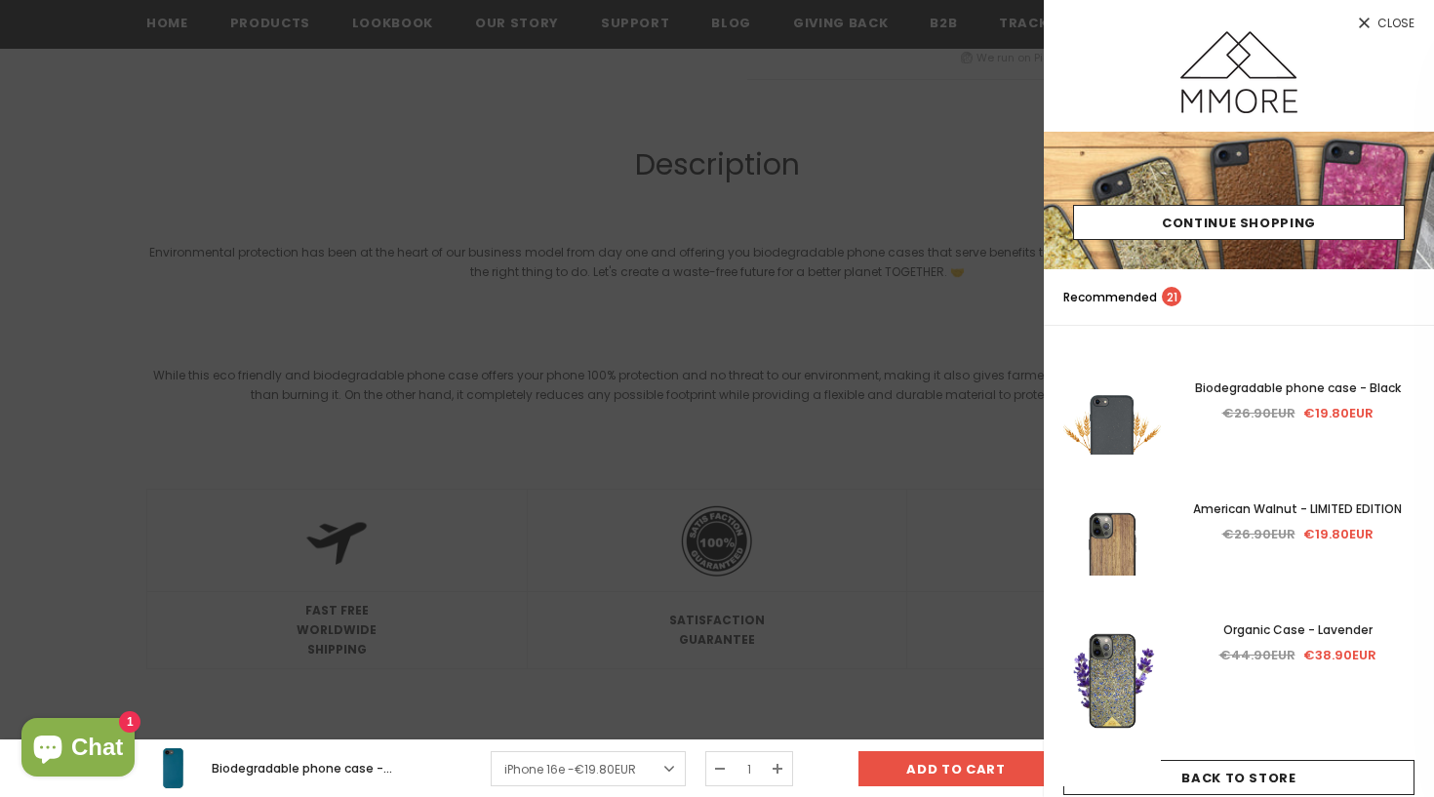
drag, startPoint x: 732, startPoint y: 12, endPoint x: 1380, endPoint y: 21, distance: 648.0
click at [1380, 21] on span "Close" at bounding box center [1396, 24] width 37 height 12
